Goal: Task Accomplishment & Management: Manage account settings

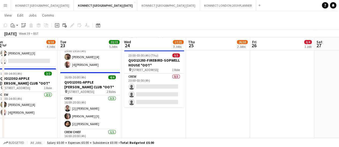
scroll to position [175, 0]
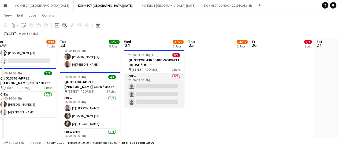
click at [163, 91] on app-card-role "Crew 0/3 23:00-03:00 (4h) single-neutral-actions single-neutral-actions single-…" at bounding box center [154, 91] width 60 height 34
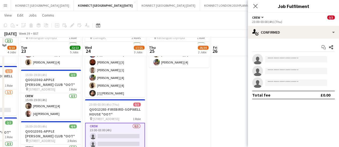
scroll to position [136, 0]
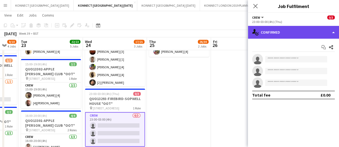
click at [305, 29] on div "single-neutral-actions-check-2 Confirmed" at bounding box center [293, 32] width 91 height 13
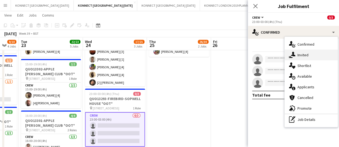
click at [305, 54] on div "single-neutral-actions-share-1 Invited" at bounding box center [310, 55] width 53 height 11
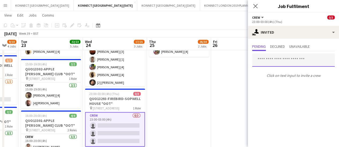
click at [283, 63] on input "text" at bounding box center [293, 60] width 82 height 13
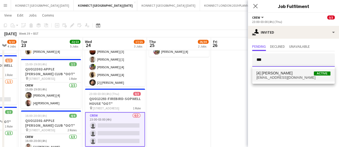
type input "***"
click at [282, 77] on span "[EMAIL_ADDRESS][DOMAIN_NAME]" at bounding box center [293, 78] width 74 height 4
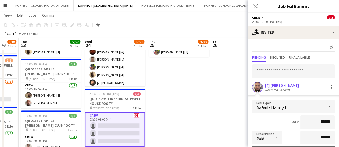
scroll to position [72, 0]
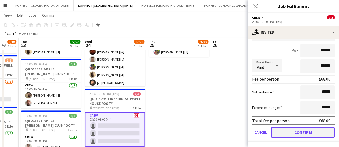
click at [283, 133] on button "Confirm" at bounding box center [302, 132] width 63 height 11
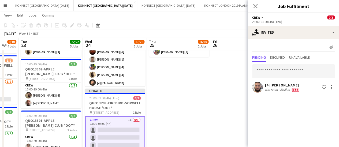
scroll to position [0, 0]
click at [203, 101] on app-date-cell "00:30-22:00 (21h30m) 24/28 INQUO(13297)-APPLE PEEL-INTERCONTINENTAL O2 pin Inte…" at bounding box center [179, 124] width 64 height 400
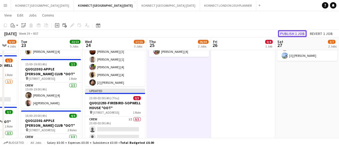
click at [299, 32] on button "Publish 1 job" at bounding box center [292, 33] width 29 height 7
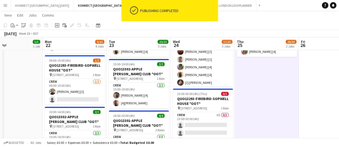
scroll to position [0, 144]
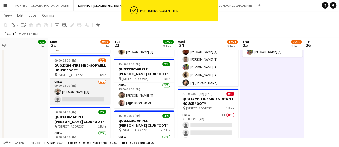
click at [67, 90] on app-card-role "Crew [DATE] 09:00-15:00 (6h) [PERSON_NAME] [3] single-neutral-actions" at bounding box center [80, 92] width 60 height 26
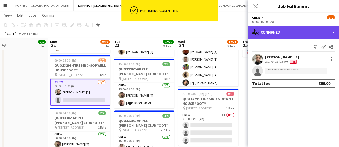
click at [280, 34] on div "single-neutral-actions-check-2 Confirmed" at bounding box center [293, 32] width 91 height 13
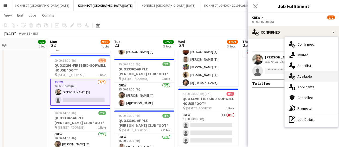
click at [319, 78] on div "single-neutral-actions-upload Available" at bounding box center [310, 76] width 53 height 11
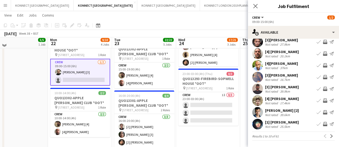
scroll to position [154, 0]
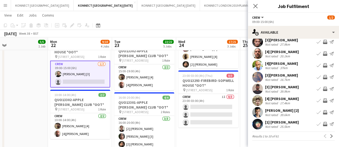
click at [323, 102] on app-icon "Invite crew" at bounding box center [325, 101] width 4 height 4
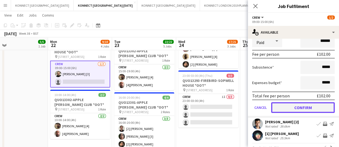
click at [292, 110] on button "Confirm" at bounding box center [302, 108] width 63 height 11
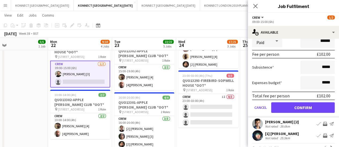
scroll to position [43, 0]
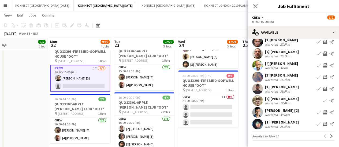
click at [219, 144] on app-date-cell "00:30-04:30 (4h) 9/10 QUO13195-ENCORE-[GEOGRAPHIC_DATA] pin Hilton Park Lane 2 …" at bounding box center [208, 106] width 64 height 400
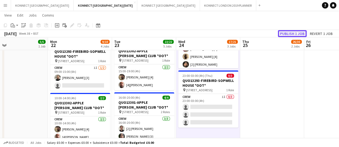
click at [294, 33] on button "Publish 1 job" at bounding box center [292, 33] width 29 height 7
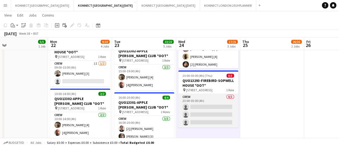
click at [209, 115] on app-card-role "Crew 0/3 23:00-03:00 (4h) single-neutral-actions single-neutral-actions single-…" at bounding box center [208, 111] width 60 height 34
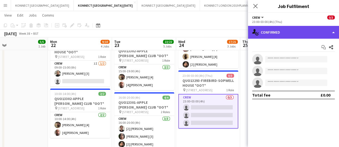
click at [279, 30] on div "single-neutral-actions-check-2 Confirmed" at bounding box center [293, 32] width 91 height 13
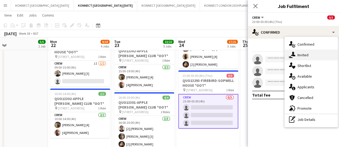
click at [296, 54] on div "single-neutral-actions-share-1 Invited" at bounding box center [310, 55] width 53 height 11
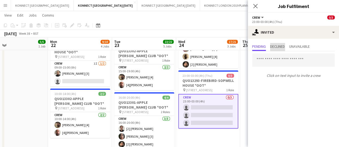
click at [279, 47] on span "Declined" at bounding box center [277, 47] width 15 height 4
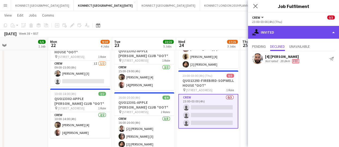
click at [282, 33] on div "single-neutral-actions-share-1 Invited" at bounding box center [293, 32] width 91 height 13
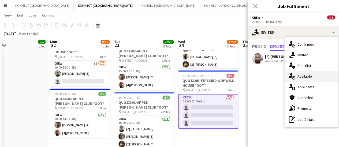
click at [312, 73] on div "single-neutral-actions-upload Available" at bounding box center [310, 76] width 53 height 11
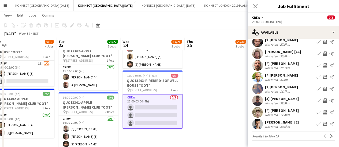
scroll to position [42, 0]
click at [329, 137] on app-icon "Next" at bounding box center [331, 137] width 4 height 4
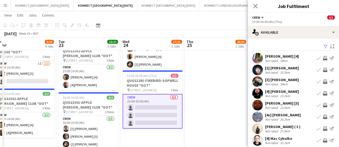
scroll to position [40, 0]
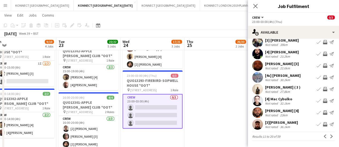
click at [323, 114] on app-icon "Invite crew" at bounding box center [325, 113] width 4 height 4
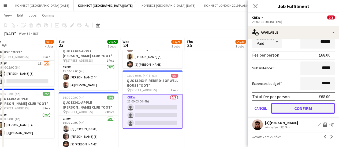
click at [293, 107] on button "Confirm" at bounding box center [302, 108] width 63 height 11
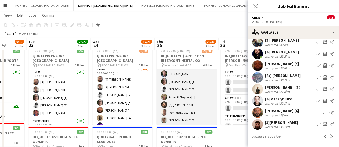
scroll to position [224, 0]
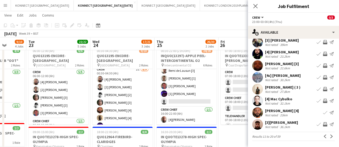
click at [216, 21] on app-toolbar "Copy Paste Paste Ctrl+V Paste with crew Ctrl+Shift+V Paste linked Job [GEOGRAPH…" at bounding box center [169, 25] width 339 height 9
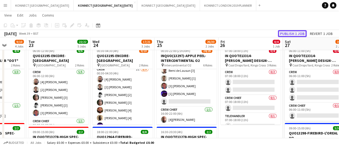
click at [294, 35] on button "Publish 1 job" at bounding box center [292, 33] width 29 height 7
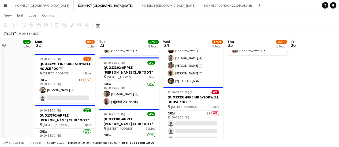
scroll to position [168, 0]
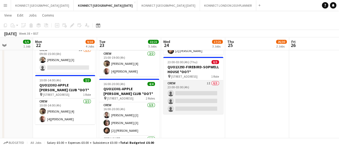
click at [183, 109] on app-card-role "Crew 1I 0/3 23:00-03:00 (4h) single-neutral-actions single-neutral-actions sing…" at bounding box center [193, 98] width 60 height 34
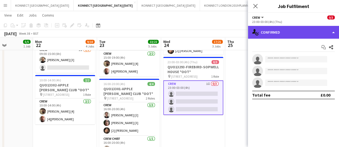
click at [292, 31] on div "single-neutral-actions-check-2 Confirmed" at bounding box center [293, 32] width 91 height 13
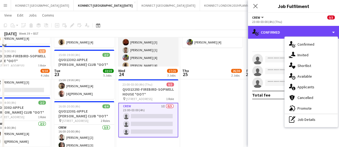
scroll to position [176, 0]
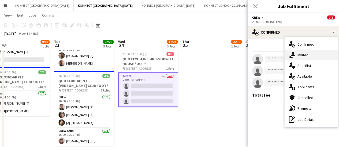
click at [307, 58] on div "single-neutral-actions-share-1 Invited" at bounding box center [310, 55] width 53 height 11
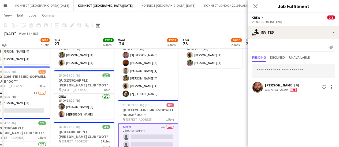
scroll to position [123, 0]
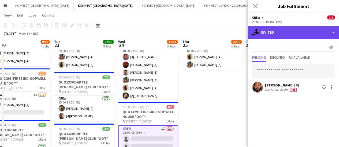
click at [276, 35] on div "single-neutral-actions-share-1 Invited" at bounding box center [293, 32] width 91 height 13
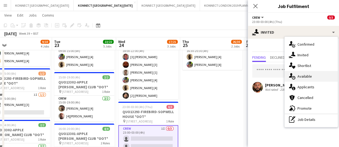
click at [302, 77] on div "single-neutral-actions-upload Available" at bounding box center [310, 76] width 53 height 11
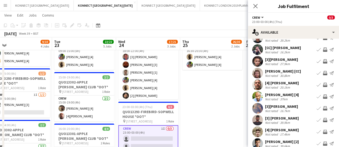
scroll to position [21, 0]
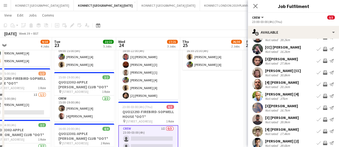
click at [321, 83] on button "Invite crew" at bounding box center [324, 84] width 6 height 6
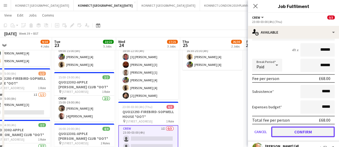
click at [294, 131] on button "Confirm" at bounding box center [302, 132] width 63 height 11
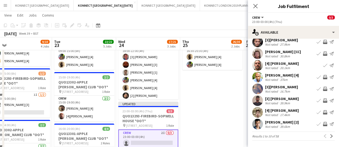
scroll to position [42, 0]
click at [329, 138] on app-icon "Next" at bounding box center [331, 137] width 4 height 4
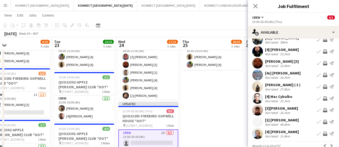
scroll to position [29, 0]
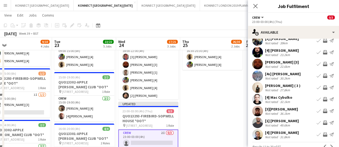
click at [229, 101] on app-date-cell "00:30-22:00 (21h30m) 24/28 INQUO(13297)-APPLE PEEL-INTERCONTINENTAL O2 pin Inte…" at bounding box center [212, 137] width 64 height 400
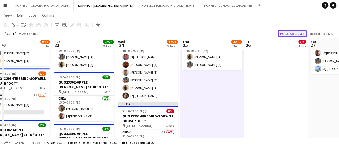
click at [289, 33] on button "Publish 1 job" at bounding box center [292, 33] width 29 height 7
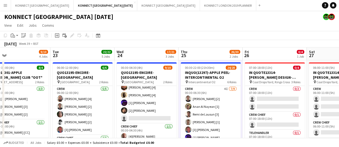
scroll to position [22, 0]
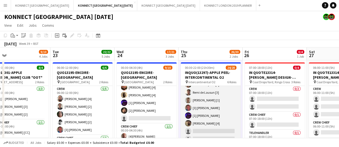
click at [208, 118] on app-card-role "Crew 4I [DATE] 00:30-06:30 (6h) [PERSON_NAME] [2] [PERSON_NAME] [1] [PERSON_NAM…" at bounding box center [210, 104] width 60 height 80
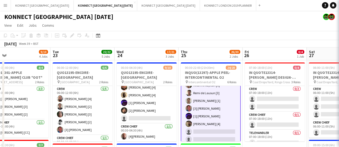
scroll to position [22, 0]
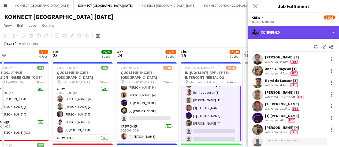
click at [283, 33] on div "single-neutral-actions-check-2 Confirmed" at bounding box center [293, 32] width 91 height 13
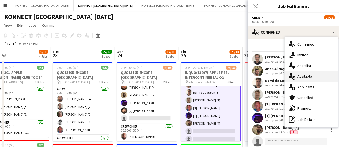
click at [304, 75] on div "single-neutral-actions-upload Available" at bounding box center [310, 76] width 53 height 11
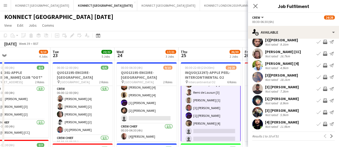
scroll to position [42, 0]
click at [323, 75] on app-icon "Invite crew" at bounding box center [325, 77] width 4 height 4
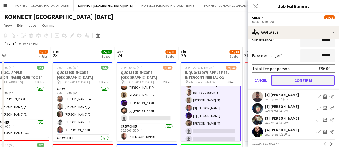
click at [301, 81] on button "Confirm" at bounding box center [302, 80] width 63 height 11
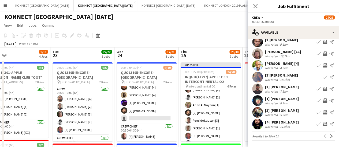
scroll to position [229, 0]
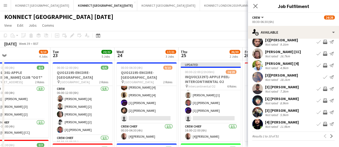
click at [182, 43] on div "[DATE] Week 39 • BST Publish 1 job Revert 1 job" at bounding box center [169, 43] width 339 height 7
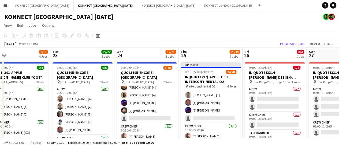
scroll to position [228, 0]
click at [292, 45] on button "Publish 1 job" at bounding box center [292, 43] width 29 height 7
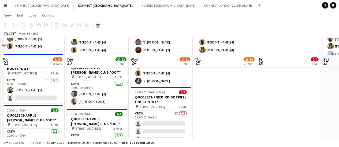
scroll to position [156, 0]
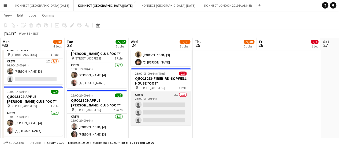
click at [164, 108] on app-card-role "Crew 2I 0/3 23:00-03:00 (4h) single-neutral-actions single-neutral-actions sing…" at bounding box center [161, 109] width 60 height 34
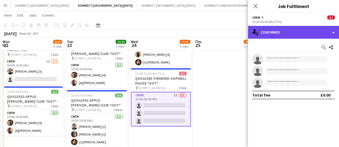
click at [304, 35] on div "single-neutral-actions-check-2 Confirmed" at bounding box center [293, 32] width 91 height 13
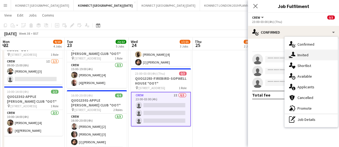
click at [311, 55] on div "single-neutral-actions-share-1 Invited" at bounding box center [310, 55] width 53 height 11
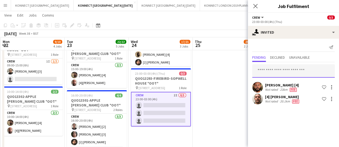
click at [276, 74] on input "text" at bounding box center [293, 71] width 82 height 13
type input "****"
click at [214, 87] on app-date-cell "00:30-22:00 (21h30m) 24/28 INQUO(13297)-APPLE PEEL-INTERCONTINENTAL O2 pin Inte…" at bounding box center [224, 104] width 64 height 400
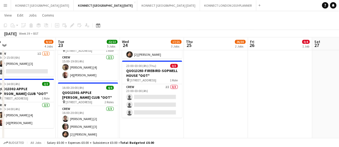
scroll to position [164, 0]
